Goal: Transaction & Acquisition: Book appointment/travel/reservation

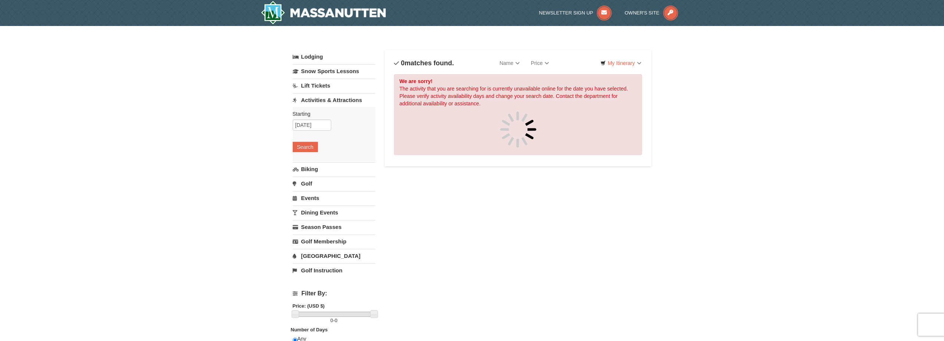
click at [319, 84] on link "Lift Tickets" at bounding box center [334, 86] width 83 height 14
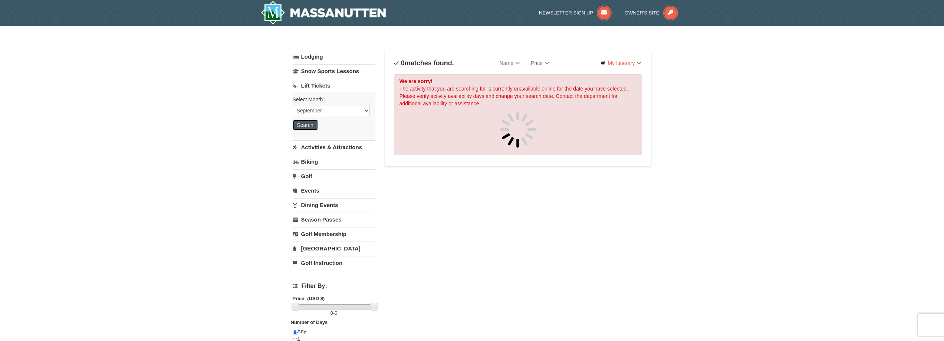
click at [309, 123] on button "Search" at bounding box center [305, 125] width 25 height 10
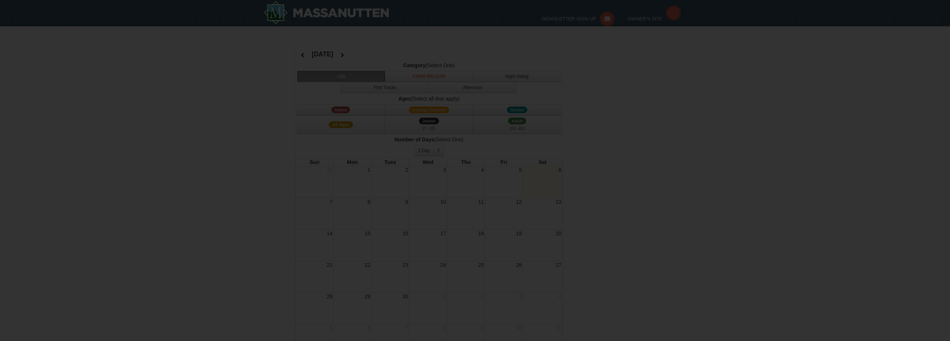
select select "9"
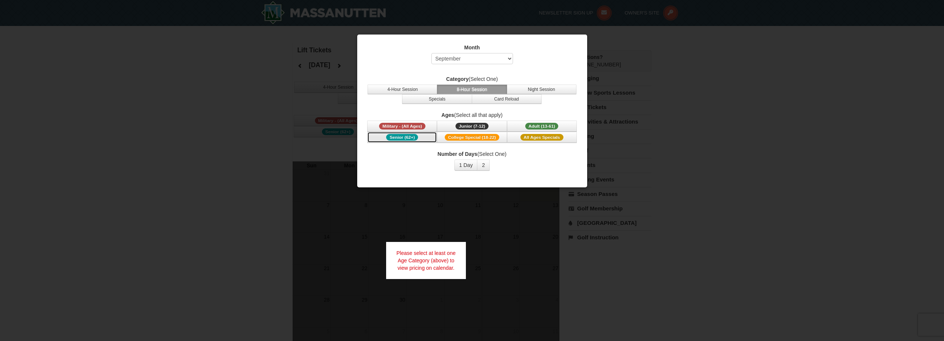
click at [428, 139] on button "Senior (62+)" at bounding box center [402, 137] width 70 height 11
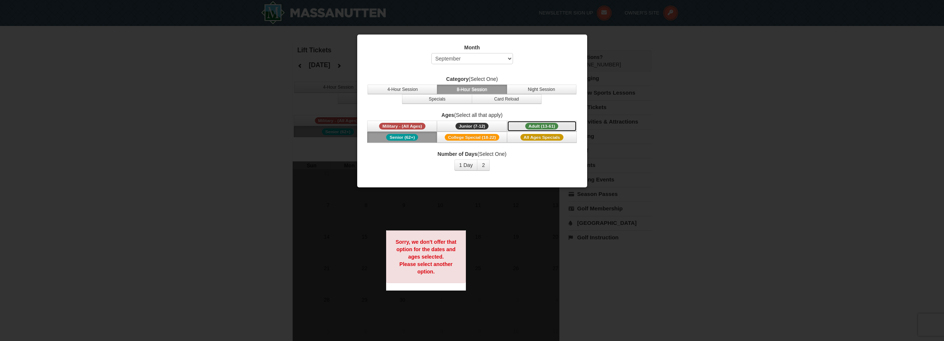
click at [515, 125] on button "Adult (13-61) (13 - 61)" at bounding box center [542, 126] width 70 height 11
click at [425, 137] on button "Senior (62+)" at bounding box center [402, 137] width 70 height 11
click at [470, 166] on button "1 Day" at bounding box center [465, 164] width 23 height 11
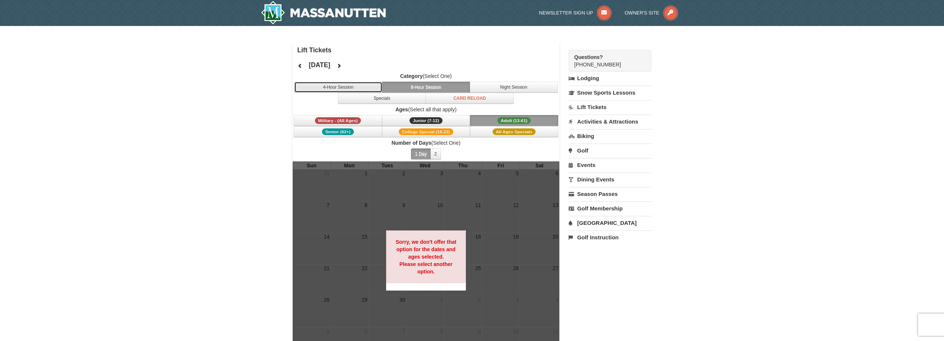
click at [366, 83] on button "4-Hour Session" at bounding box center [338, 87] width 88 height 11
click at [342, 67] on icon at bounding box center [338, 65] width 5 height 5
click at [342, 66] on icon at bounding box center [338, 65] width 5 height 5
click at [346, 66] on button at bounding box center [339, 65] width 15 height 11
click at [342, 65] on icon at bounding box center [338, 65] width 5 height 5
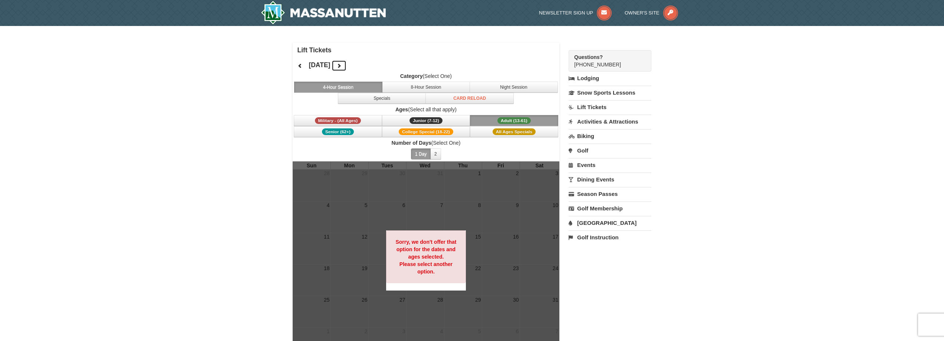
click at [346, 65] on button at bounding box center [339, 65] width 15 height 11
click at [540, 89] on button "Night Session" at bounding box center [514, 87] width 88 height 11
